Goal: Task Accomplishment & Management: Use online tool/utility

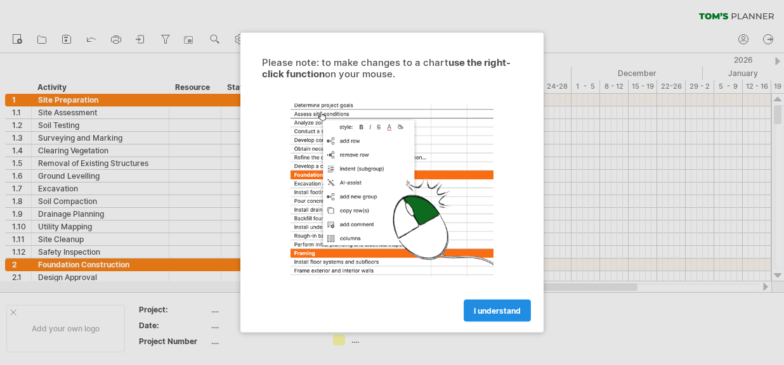
click at [516, 313] on span "I understand" at bounding box center [497, 311] width 47 height 10
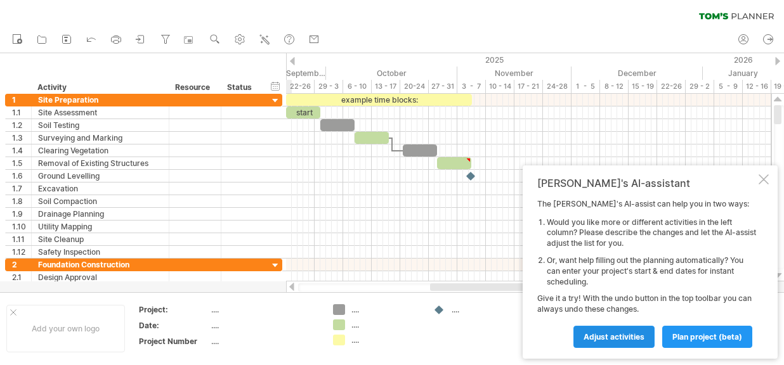
click at [635, 335] on span "Adjust activities" at bounding box center [614, 337] width 61 height 10
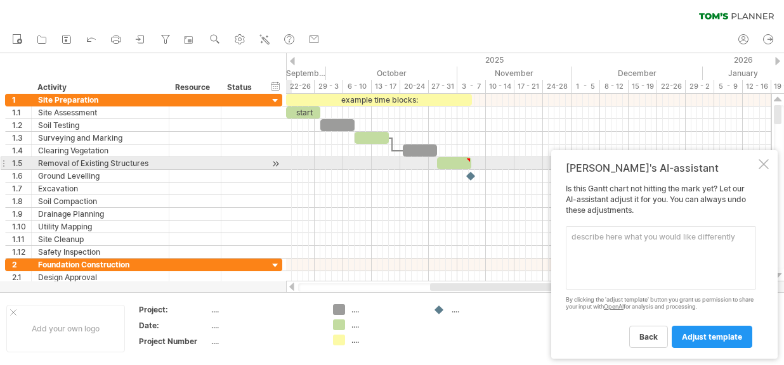
click at [763, 162] on div at bounding box center [764, 164] width 10 height 10
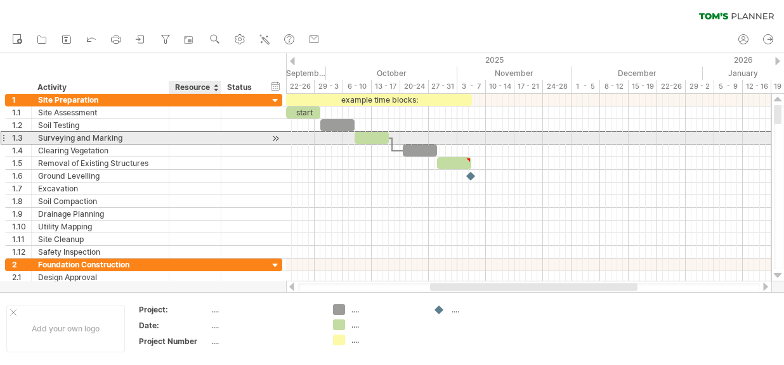
click at [185, 140] on div at bounding box center [195, 138] width 39 height 12
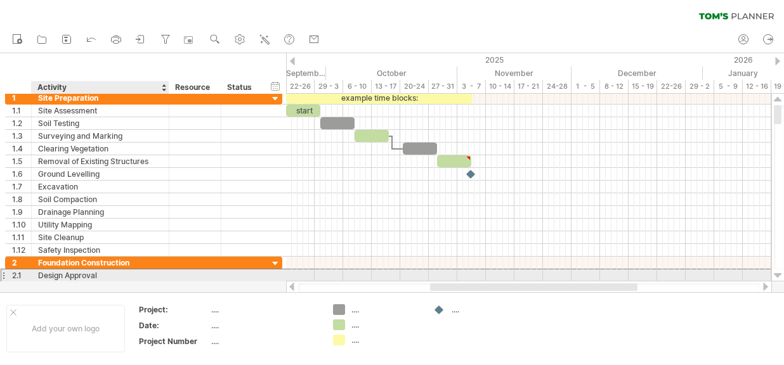
click at [78, 272] on div "Design Approval" at bounding box center [100, 276] width 124 height 12
click at [779, 277] on div at bounding box center [778, 276] width 8 height 10
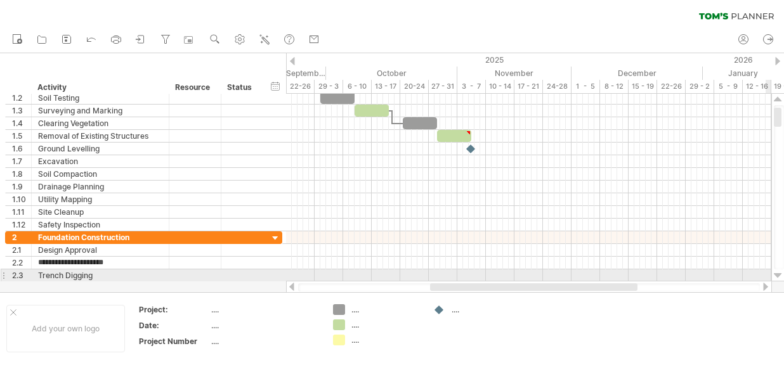
click at [778, 275] on div at bounding box center [778, 276] width 8 height 10
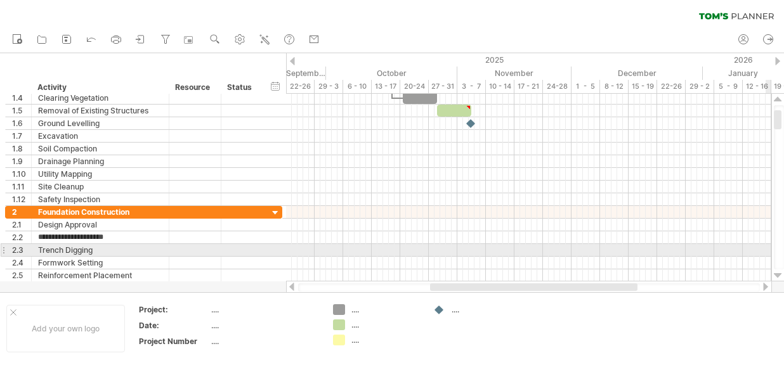
click at [778, 275] on div at bounding box center [778, 276] width 8 height 10
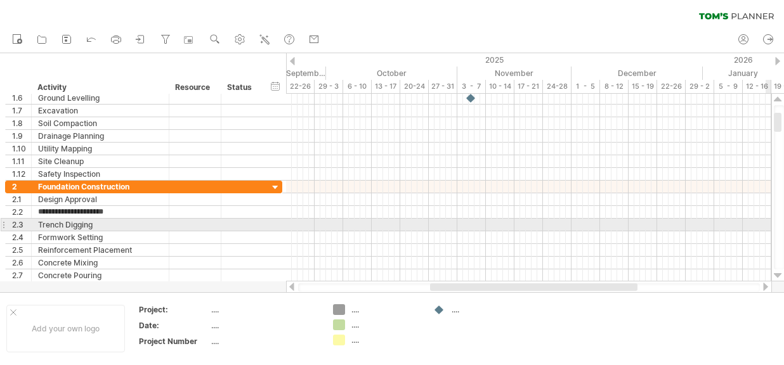
click at [778, 275] on div at bounding box center [778, 276] width 8 height 10
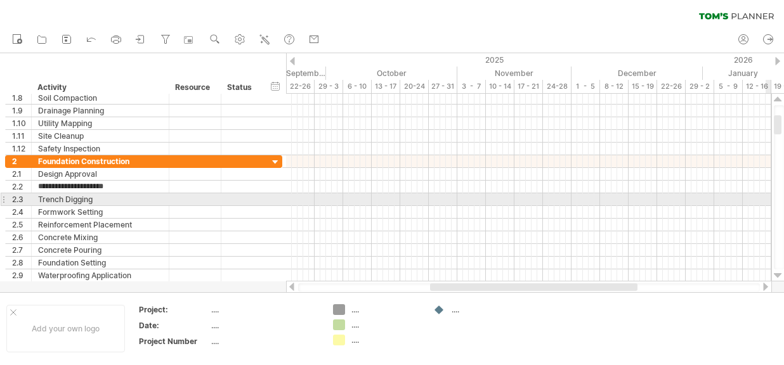
click at [778, 275] on div at bounding box center [778, 276] width 8 height 10
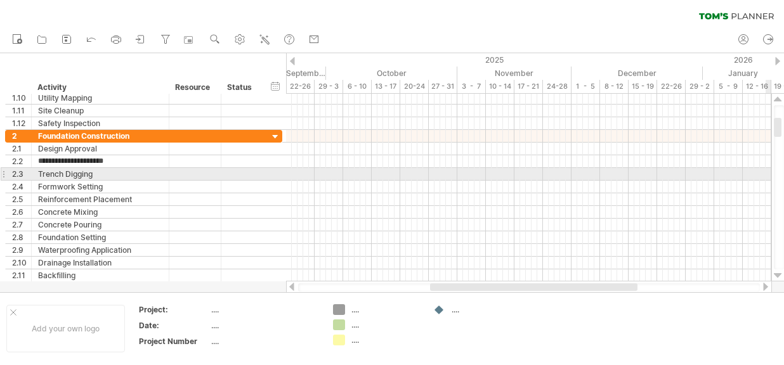
click at [778, 275] on div at bounding box center [778, 276] width 8 height 10
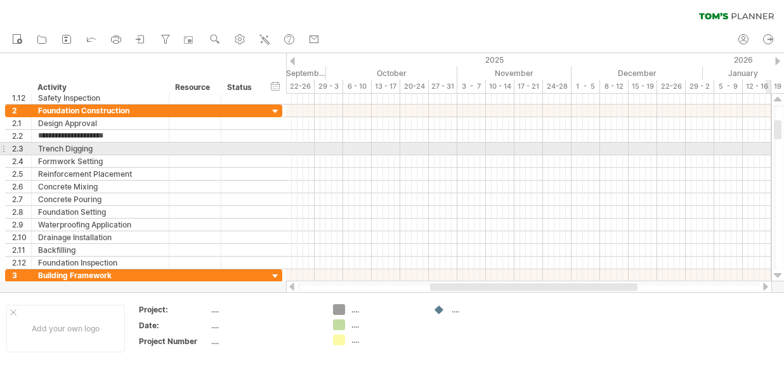
click at [778, 275] on div at bounding box center [778, 276] width 8 height 10
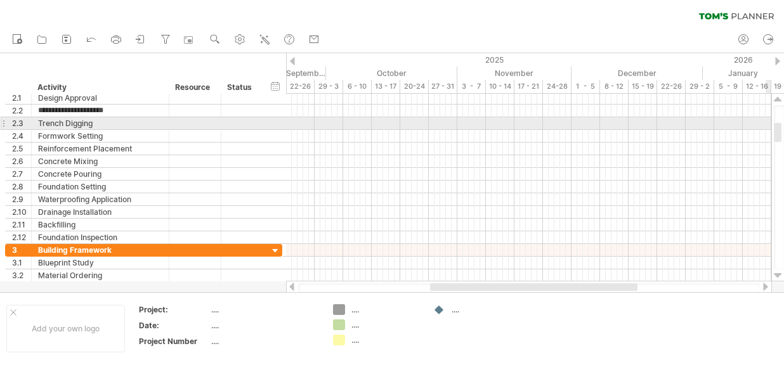
click at [778, 275] on div at bounding box center [778, 276] width 8 height 10
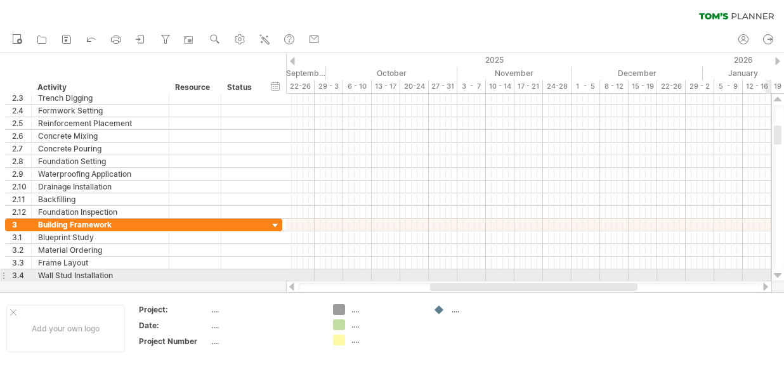
click at [778, 276] on div at bounding box center [778, 276] width 8 height 10
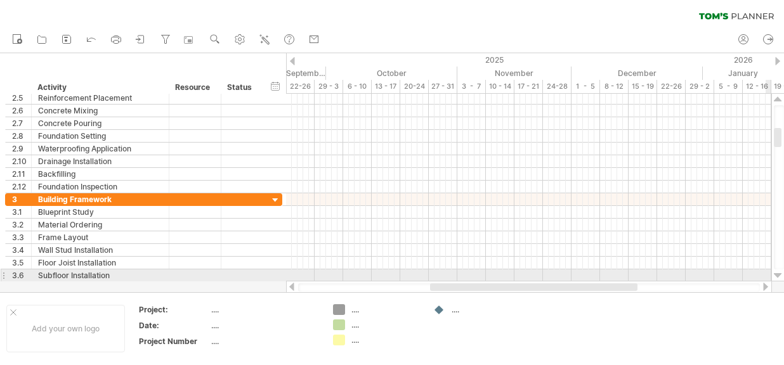
click at [778, 277] on div at bounding box center [778, 276] width 8 height 10
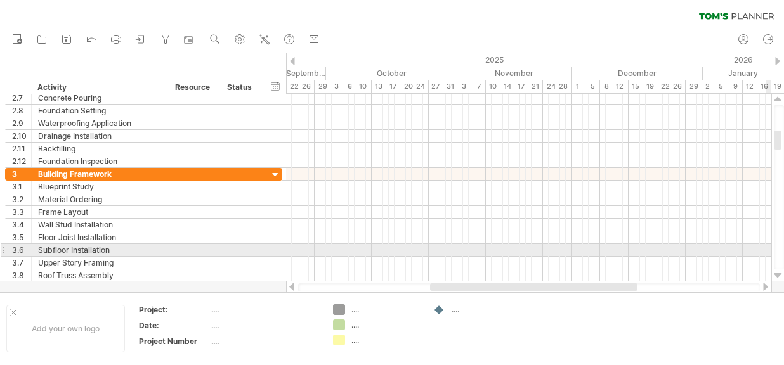
click at [778, 277] on div at bounding box center [778, 276] width 8 height 10
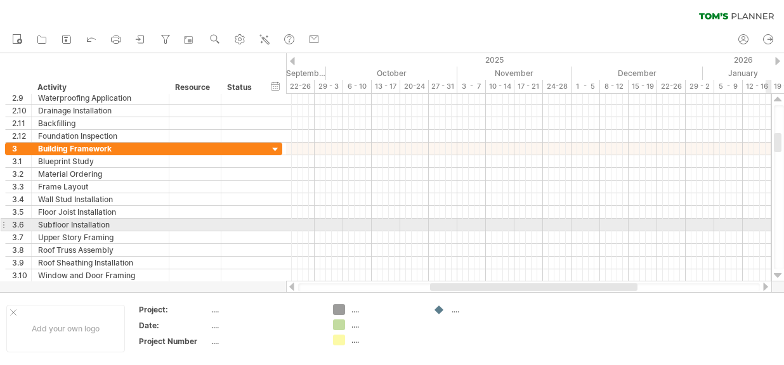
click at [778, 277] on div at bounding box center [778, 276] width 8 height 10
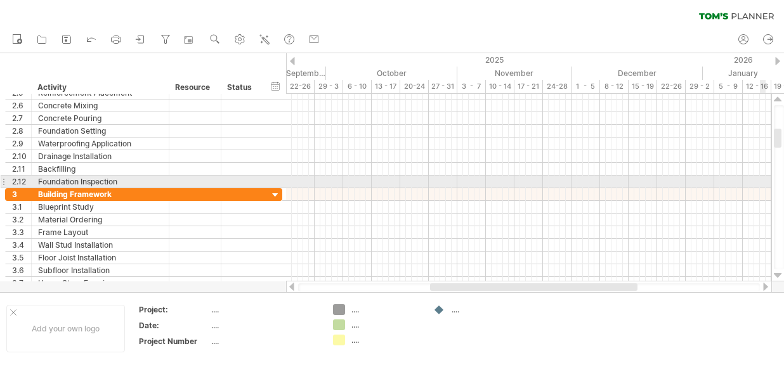
drag, startPoint x: 779, startPoint y: 148, endPoint x: 777, endPoint y: 77, distance: 71.1
click at [777, 77] on div "Trying to reach [DOMAIN_NAME] Connected again... 0% clear filter new 1" at bounding box center [392, 182] width 784 height 365
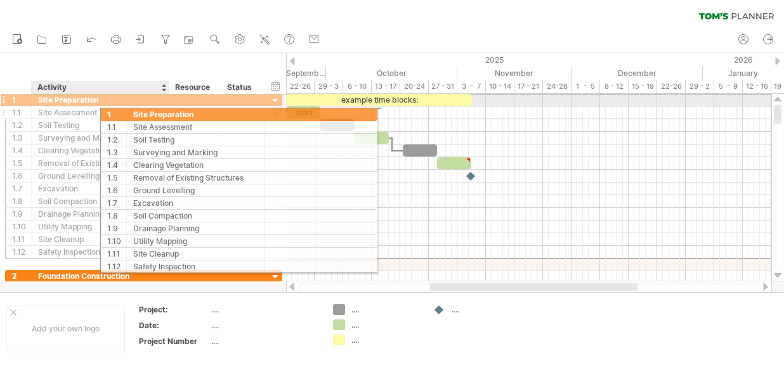
drag, startPoint x: 8, startPoint y: 96, endPoint x: 166, endPoint y: 108, distance: 158.4
click at [166, 108] on div "**********" at bounding box center [143, 176] width 277 height 166
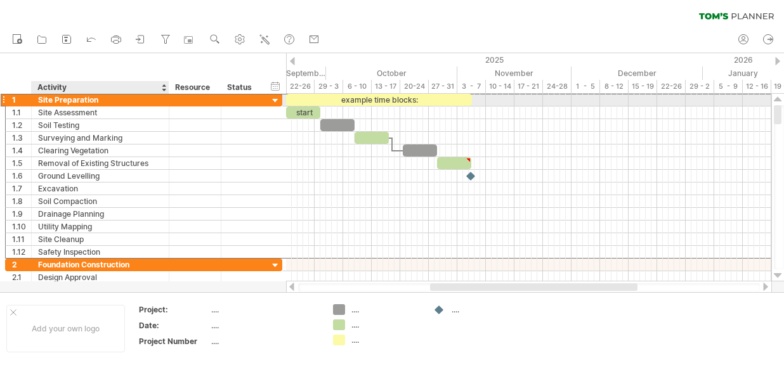
click at [39, 101] on div "Site Preparation" at bounding box center [100, 100] width 124 height 12
click at [15, 99] on div "1" at bounding box center [21, 100] width 19 height 12
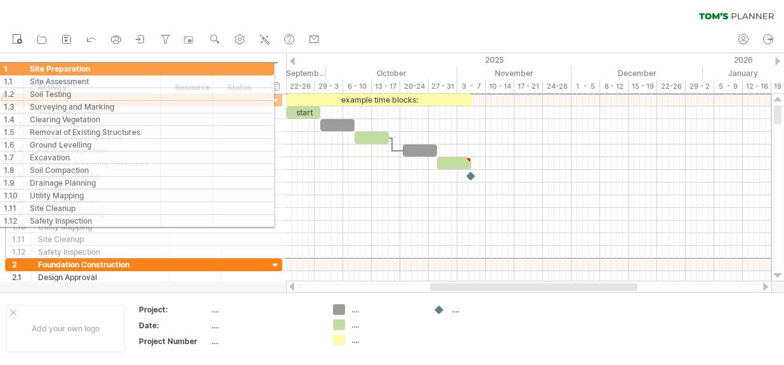
drag, startPoint x: 11, startPoint y: 97, endPoint x: 31, endPoint y: 67, distance: 36.6
click at [31, 67] on div "Trying to reach [DOMAIN_NAME] Connected again... 0% clear filter new 1" at bounding box center [392, 182] width 784 height 365
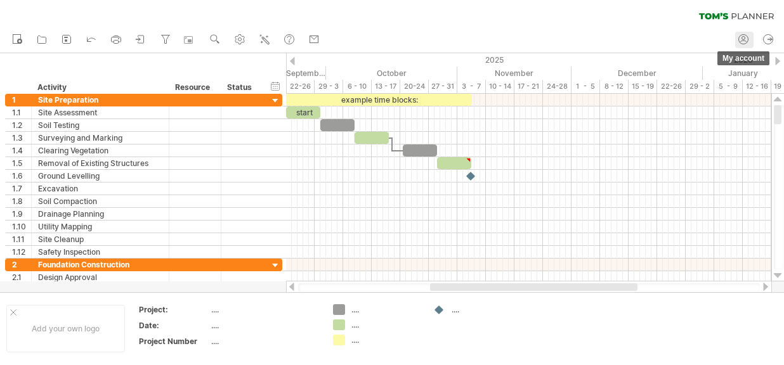
click at [744, 37] on circle at bounding box center [743, 38] width 3 height 3
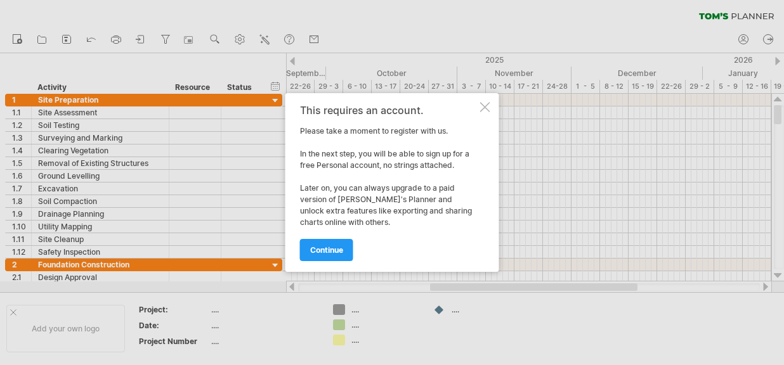
click at [767, 41] on div at bounding box center [392, 182] width 784 height 365
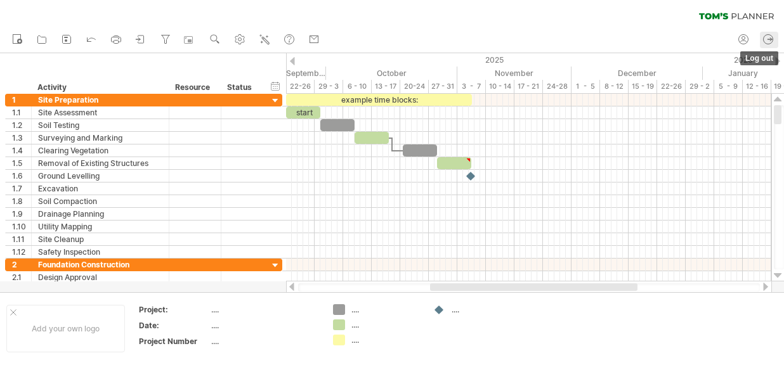
click at [766, 40] on icon at bounding box center [768, 39] width 13 height 13
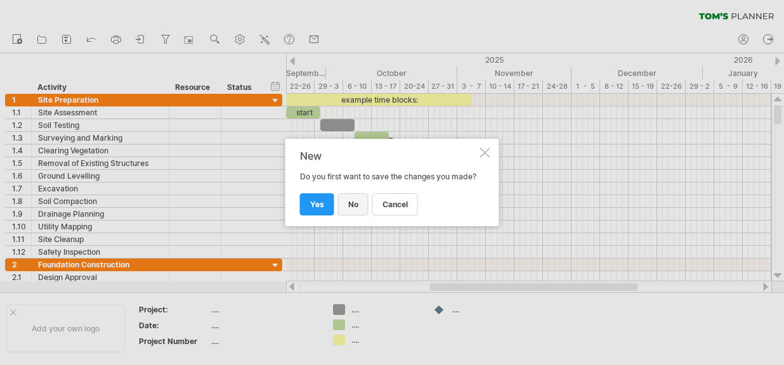
click at [356, 215] on link "no" at bounding box center [353, 205] width 30 height 22
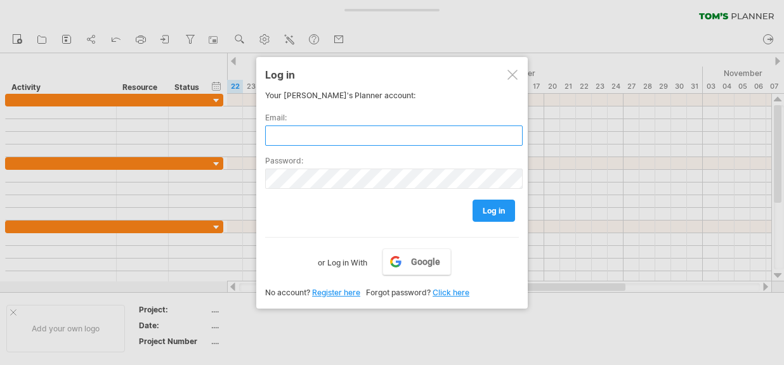
type input "**********"
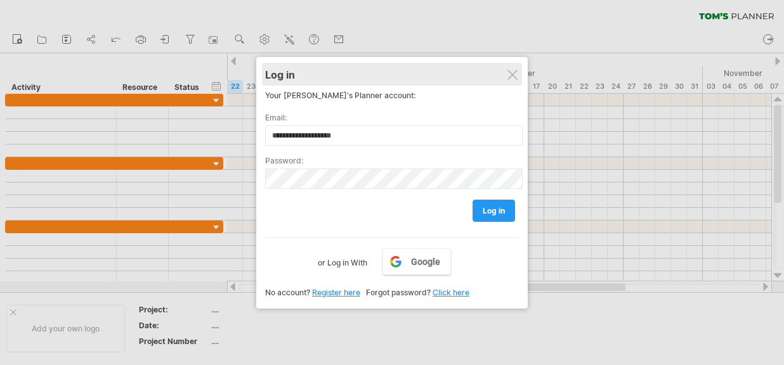
click at [519, 76] on div "Log in" at bounding box center [392, 74] width 254 height 23
